Goal: Information Seeking & Learning: Learn about a topic

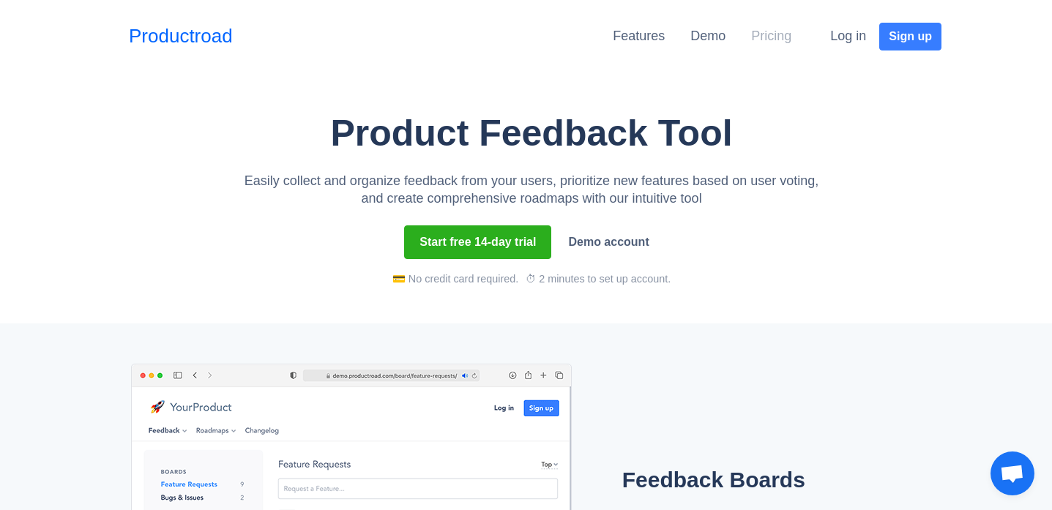
click at [759, 41] on link "Pricing" at bounding box center [771, 36] width 40 height 15
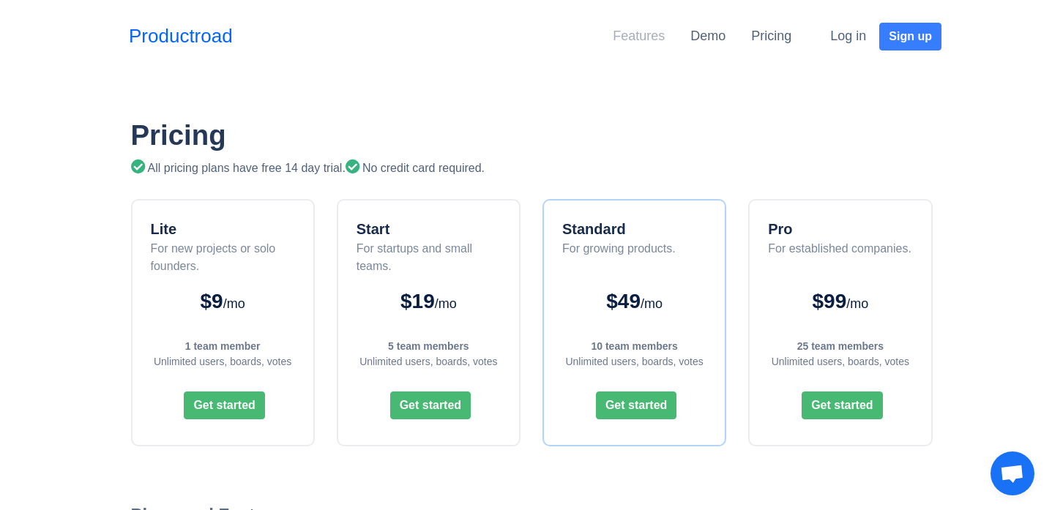
click at [660, 34] on link "Features" at bounding box center [639, 36] width 52 height 15
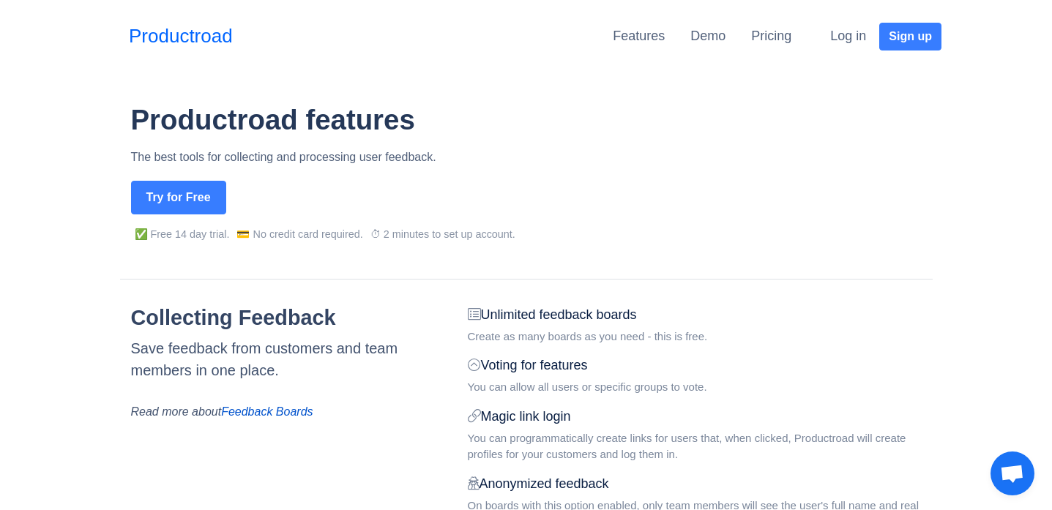
click at [637, 133] on h1 "Productroad features" at bounding box center [532, 120] width 802 height 34
click at [674, 51] on ul "Features Demo Pricing Log in Sign up" at bounding box center [777, 36] width 329 height 30
click at [714, 36] on link "Demo" at bounding box center [708, 36] width 35 height 15
click at [780, 37] on link "Pricing" at bounding box center [771, 36] width 40 height 15
